Goal: Communication & Community: Answer question/provide support

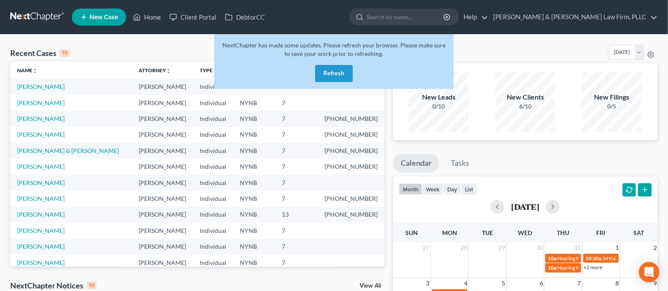
click at [342, 73] on button "Refresh" at bounding box center [334, 73] width 38 height 17
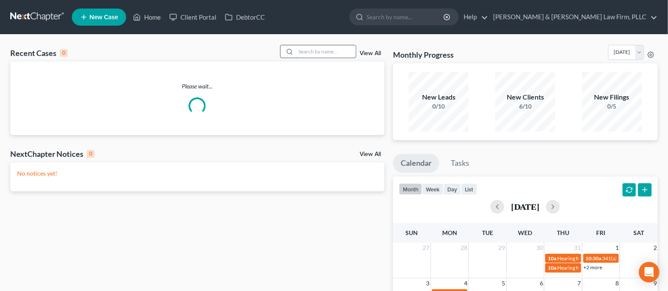
click at [315, 50] on input "search" at bounding box center [326, 51] width 60 height 12
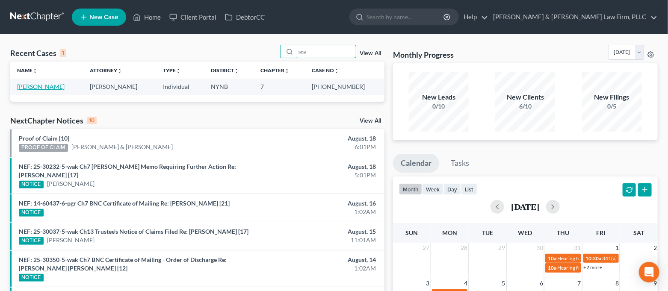
type input "sea"
click at [34, 88] on link "[PERSON_NAME]" at bounding box center [40, 86] width 47 height 7
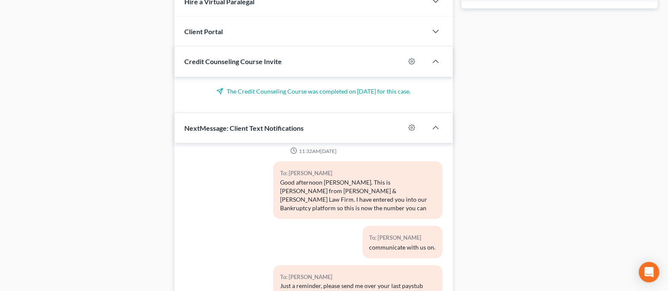
scroll to position [502, 0]
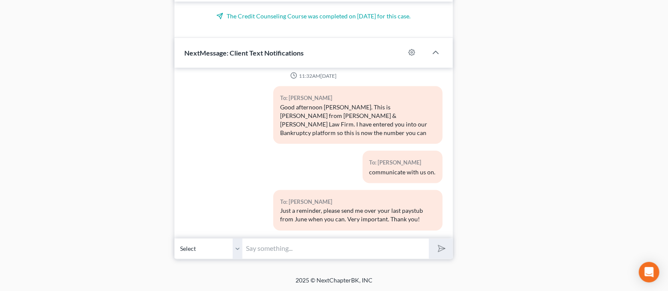
click at [327, 249] on input "text" at bounding box center [336, 249] width 187 height 21
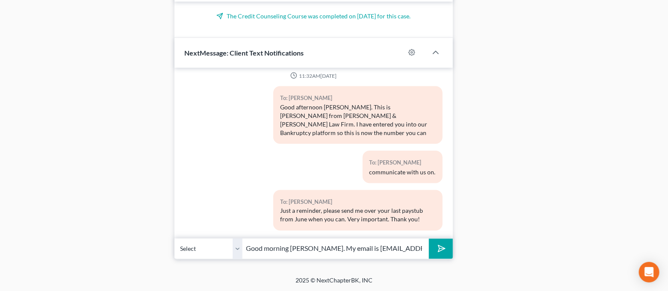
type input "Good morning [PERSON_NAME]. My email is [EMAIL_ADDRESS][DOMAIN_NAME]"
click at [429, 239] on button "submit" at bounding box center [441, 249] width 24 height 20
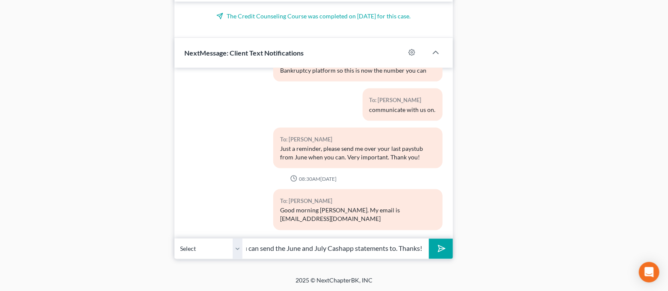
scroll to position [0, 53]
type input "That is where you can send the June and July Cashapp statements to. Thanks!"
click at [429, 239] on button "submit" at bounding box center [441, 249] width 24 height 20
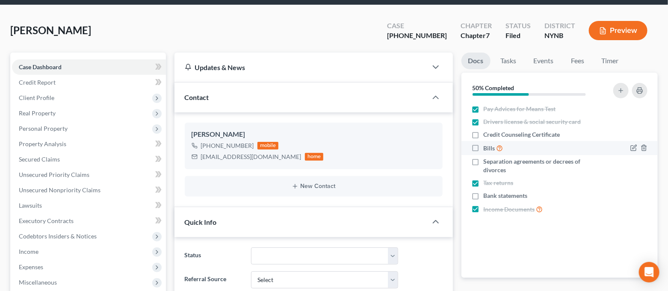
scroll to position [0, 0]
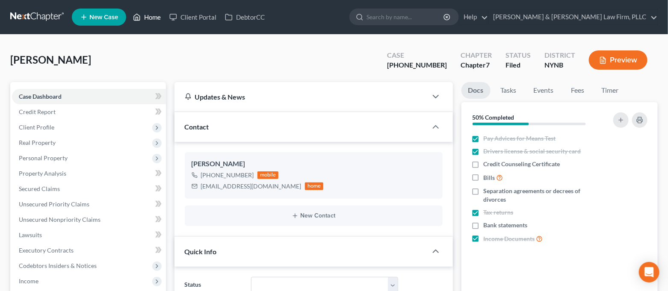
click at [152, 17] on link "Home" at bounding box center [147, 16] width 36 height 15
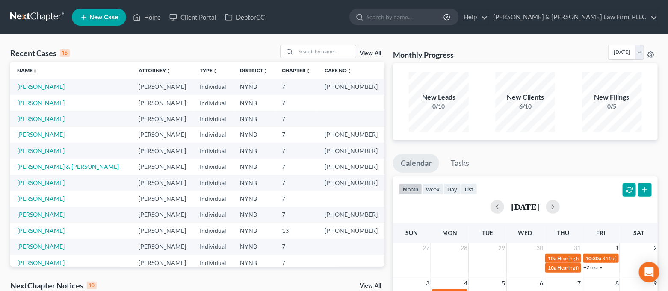
click at [50, 100] on link "[PERSON_NAME]" at bounding box center [40, 102] width 47 height 7
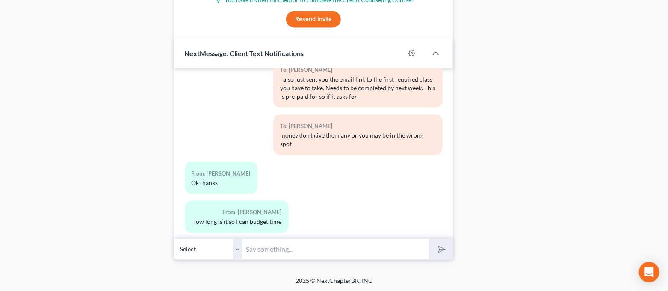
scroll to position [519, 0]
click at [341, 240] on input "text" at bounding box center [336, 249] width 187 height 21
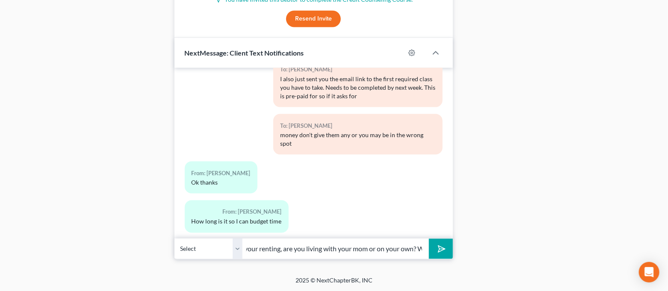
scroll to position [0, 296]
click at [643, 267] on div "Open Intercom Messenger" at bounding box center [649, 272] width 23 height 23
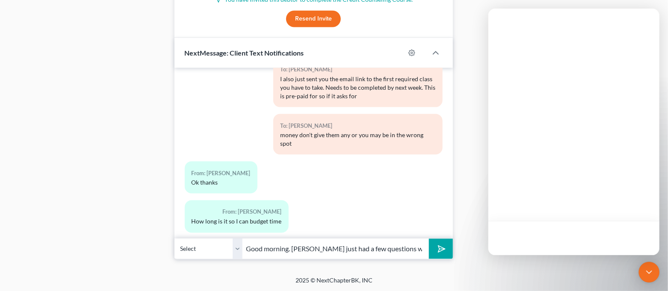
scroll to position [0, 0]
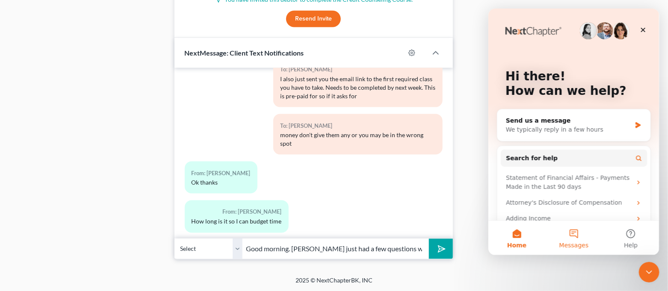
click at [581, 238] on button "Messages" at bounding box center [573, 238] width 57 height 34
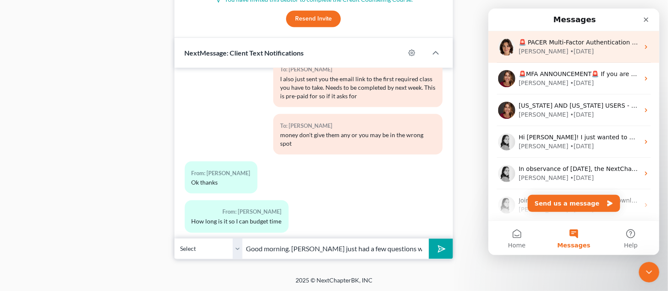
click at [565, 58] on div "🚨 PACER Multi-Factor Authentication Now Required 🚨 Starting August 1st, 2025, P…" at bounding box center [573, 47] width 171 height 32
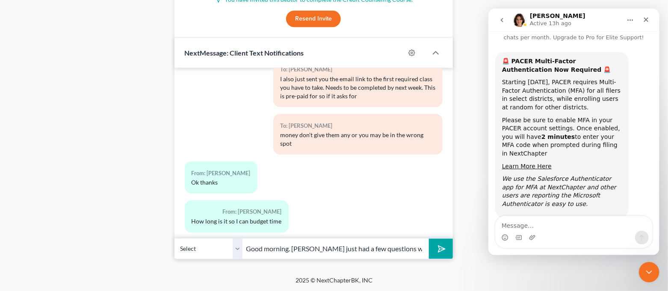
scroll to position [34, 0]
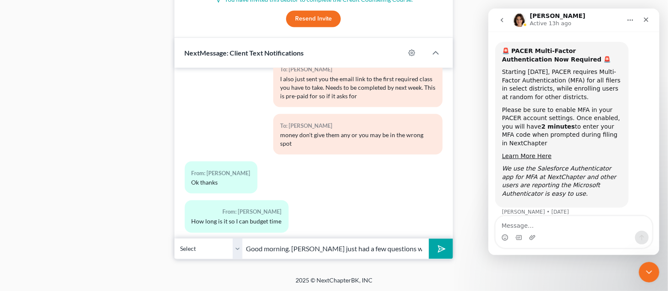
drag, startPoint x: 410, startPoint y: 249, endPoint x: 465, endPoint y: 254, distance: 54.5
click at [419, 252] on input "Good morning. Michael just had a few questions while finishing up your petition…" at bounding box center [336, 249] width 187 height 21
drag, startPoint x: 419, startPoint y: 253, endPoint x: 446, endPoint y: 255, distance: 27.0
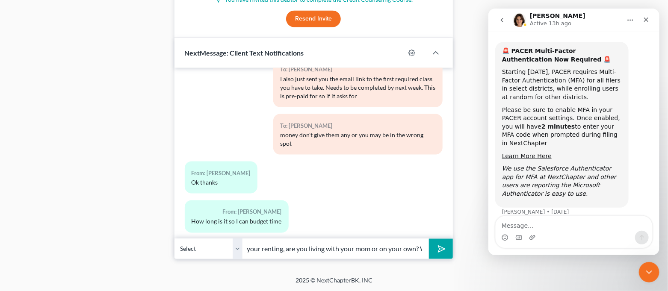
click at [446, 255] on div "Select +1 (540) 840-1034 - Derek Marsh Good morning. Michael just had a few que…" at bounding box center [314, 249] width 278 height 20
click at [423, 249] on input "Good morning. Michael just had a few questions while finishing up your petition…" at bounding box center [336, 249] width 187 height 21
drag, startPoint x: 422, startPoint y: 249, endPoint x: 397, endPoint y: 253, distance: 25.2
click at [397, 253] on input "Good morning. Michael just had a few questions while finishing up your petition…" at bounding box center [336, 249] width 187 height 21
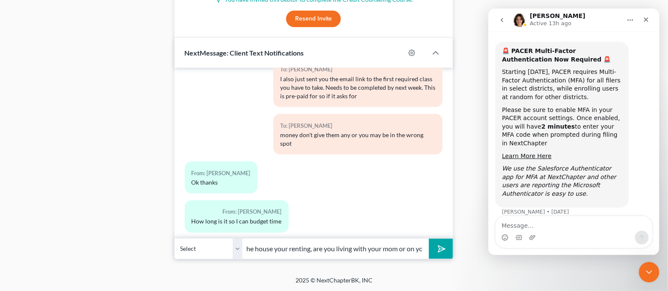
type input "Good morning. Michael just had a few questions while finishing up your petition…"
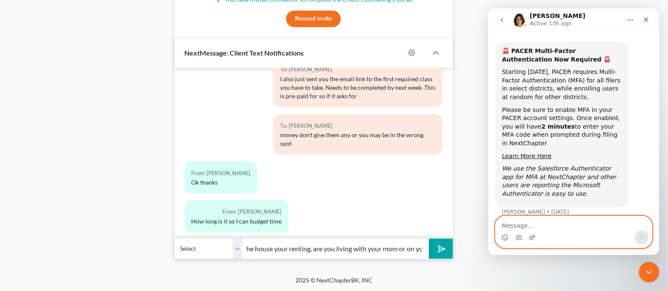
scroll to position [0, 0]
click at [532, 229] on textarea "Message…" at bounding box center [573, 223] width 157 height 15
type textarea "A"
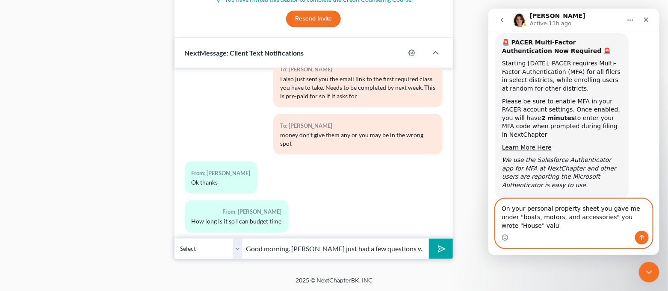
scroll to position [51, 0]
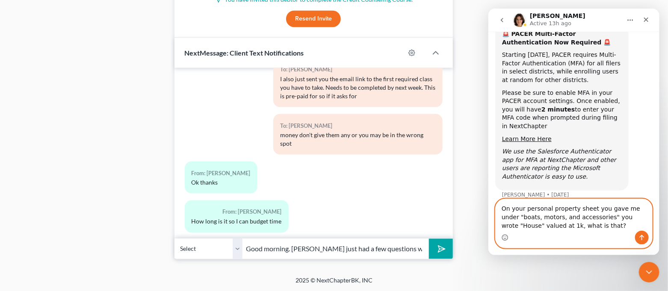
type textarea "On your personal property sheet you gave me under "boats, motors, and accessori…"
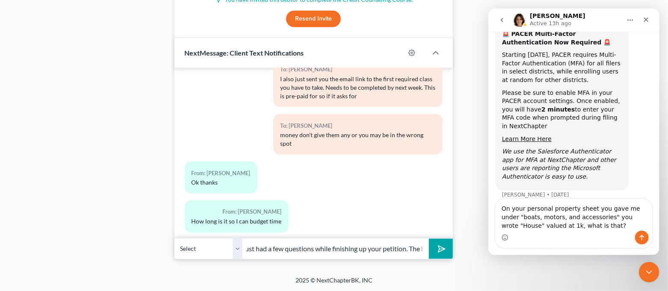
scroll to position [0, 269]
drag, startPoint x: 404, startPoint y: 252, endPoint x: 462, endPoint y: 254, distance: 57.8
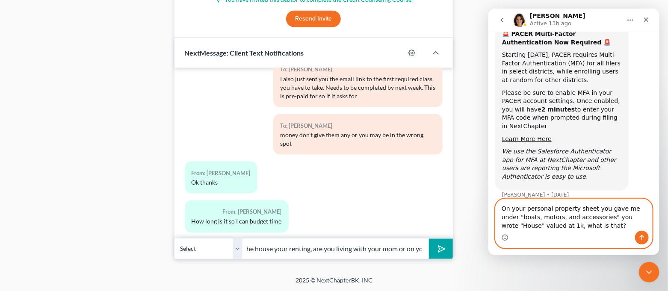
click at [546, 223] on textarea "On your personal property sheet you gave me under "boats, motors, and accessori…" at bounding box center [573, 215] width 157 height 32
drag, startPoint x: 572, startPoint y: 227, endPoint x: 491, endPoint y: 207, distance: 82.8
click at [491, 207] on div "On your personal property sheet you gave me under "boats, motors, and accessori…" at bounding box center [573, 224] width 171 height 50
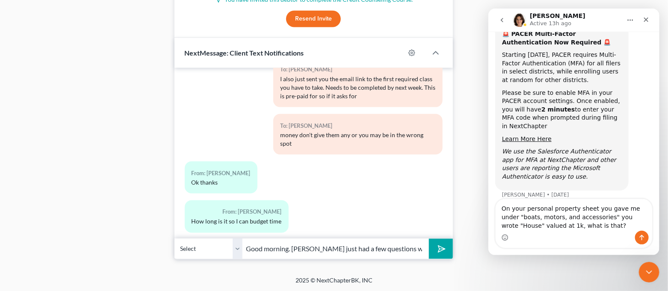
click at [437, 248] on icon "submit" at bounding box center [440, 249] width 12 height 12
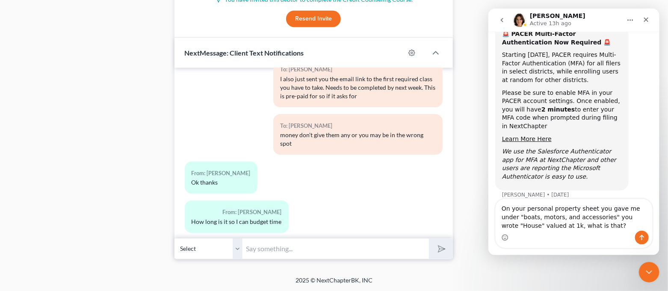
scroll to position [2917, 0]
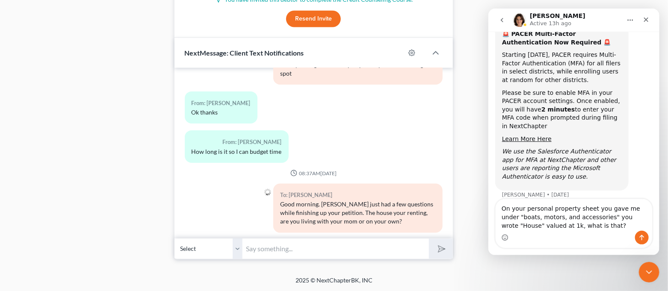
paste input "On your personal property sheet you gave me under "boats, motors, and accessori…"
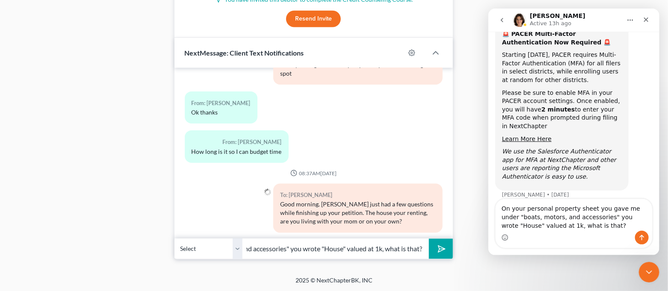
type input "On your personal property sheet you gave me under "boats, motors, and accessori…"
click at [435, 251] on button "submit" at bounding box center [441, 249] width 24 height 20
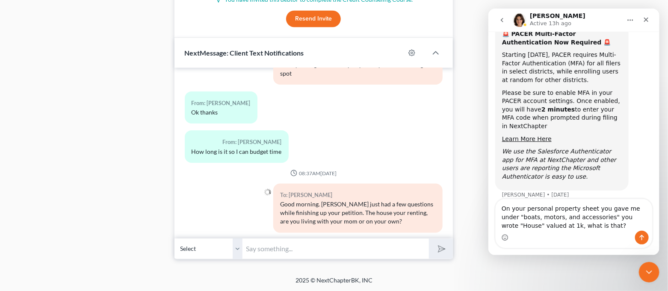
scroll to position [2973, 0]
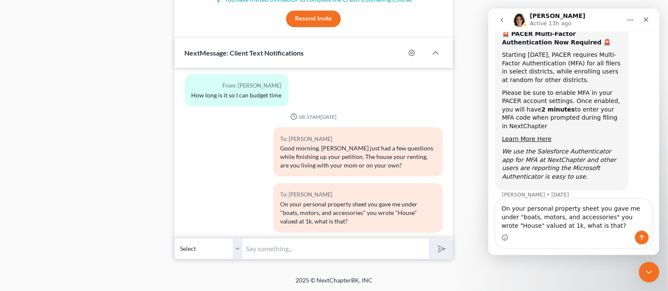
click at [372, 252] on input "text" at bounding box center [336, 249] width 187 height 21
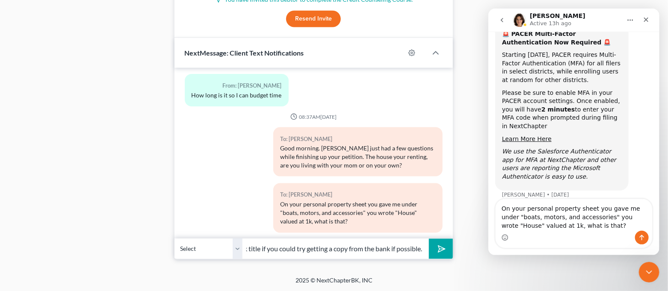
scroll to position [0, 132]
type input "Lastly, he has requested a copy of your truck title if you could try getting a …"
click at [429, 239] on button "submit" at bounding box center [441, 249] width 24 height 20
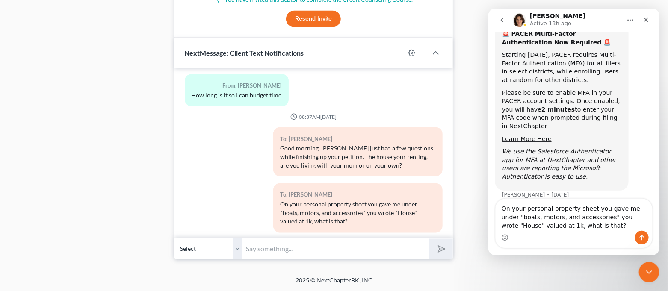
scroll to position [3021, 0]
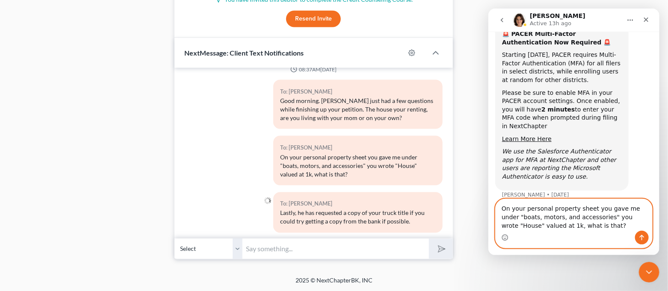
click at [567, 226] on textarea "On your personal property sheet you gave me under "boats, motors, and accessori…" at bounding box center [573, 215] width 157 height 32
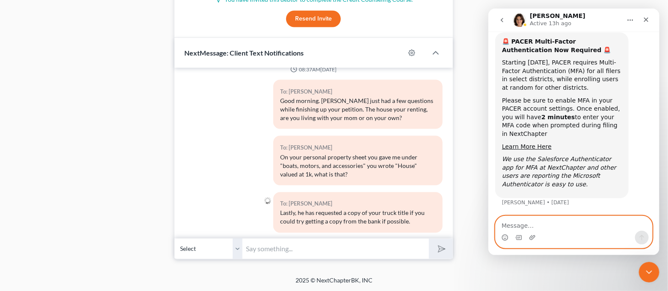
scroll to position [34, 0]
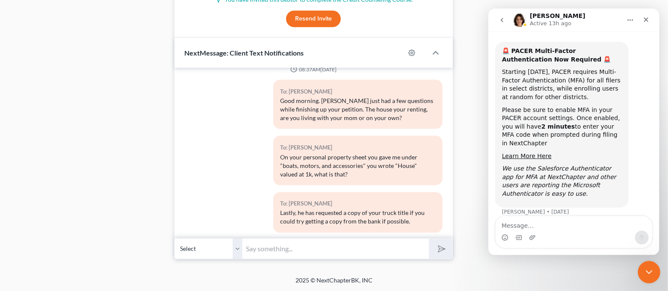
click at [652, 272] on icon "Close Intercom Messenger" at bounding box center [648, 271] width 10 height 10
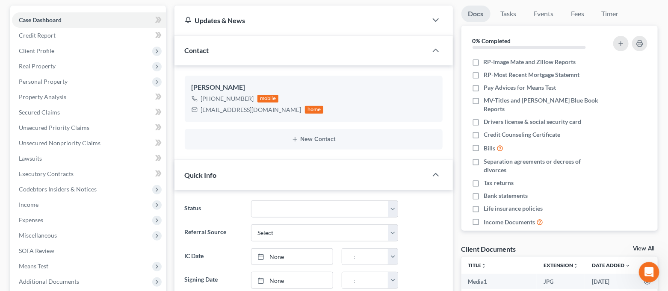
scroll to position [6, 0]
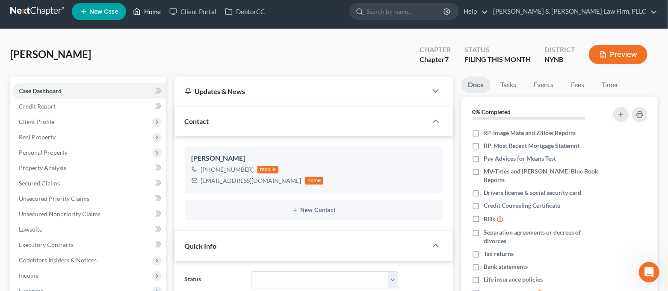
click at [153, 17] on link "Home" at bounding box center [147, 11] width 36 height 15
